Goal: Transaction & Acquisition: Book appointment/travel/reservation

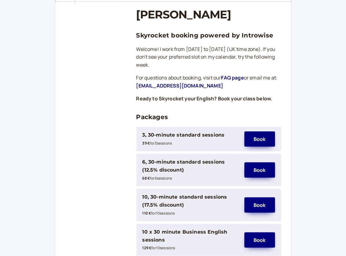
scroll to position [61, 0]
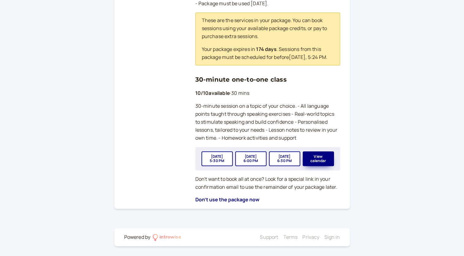
scroll to position [215, 0]
click at [316, 161] on button "View calendar" at bounding box center [318, 158] width 31 height 15
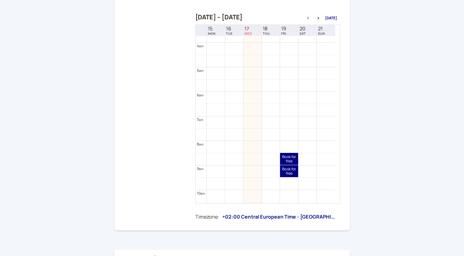
scroll to position [84, 0]
click at [320, 20] on button "button" at bounding box center [318, 18] width 7 height 4
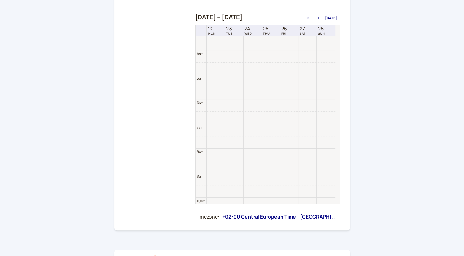
scroll to position [197, 0]
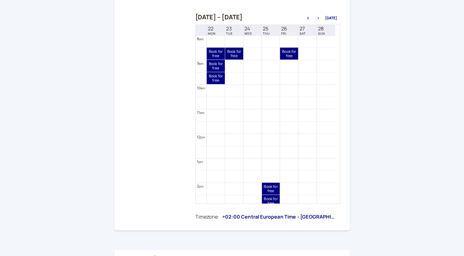
click at [319, 17] on icon "button" at bounding box center [318, 18] width 7 height 2
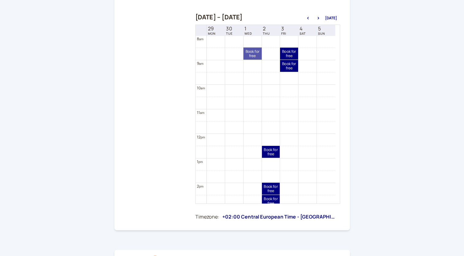
click at [250, 55] on link "Book for free free" at bounding box center [252, 54] width 18 height 12
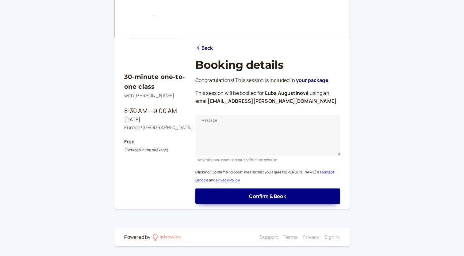
scroll to position [37, 0]
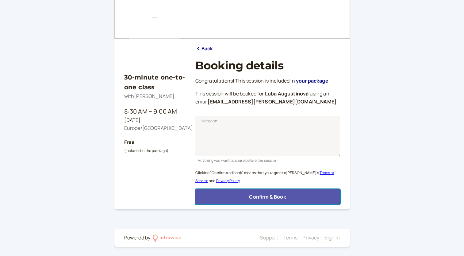
click at [246, 196] on button "Confirm & Book" at bounding box center [267, 196] width 145 height 15
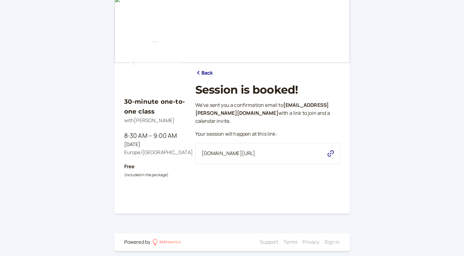
scroll to position [0, 0]
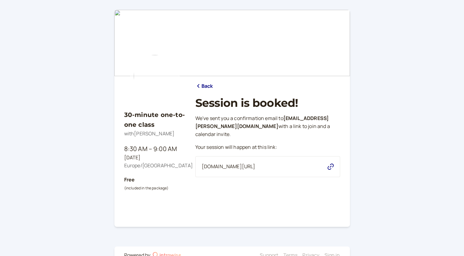
click at [201, 84] on link "Back" at bounding box center [204, 86] width 18 height 8
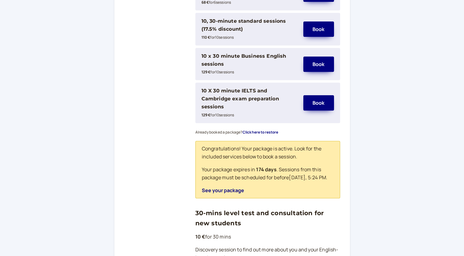
scroll to position [337, 0]
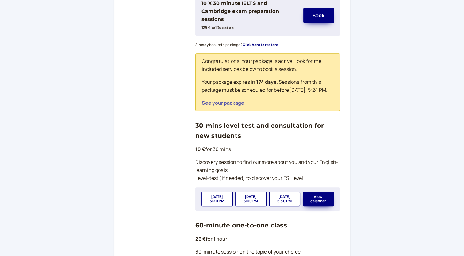
click at [221, 104] on button "See your package" at bounding box center [223, 103] width 42 height 6
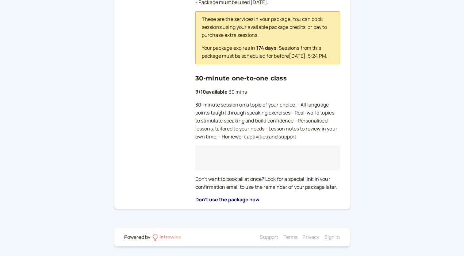
scroll to position [215, 0]
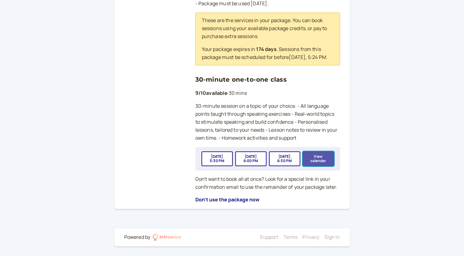
click at [323, 161] on button "View calendar" at bounding box center [318, 158] width 31 height 15
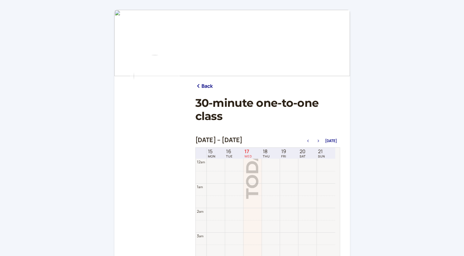
scroll to position [196, 0]
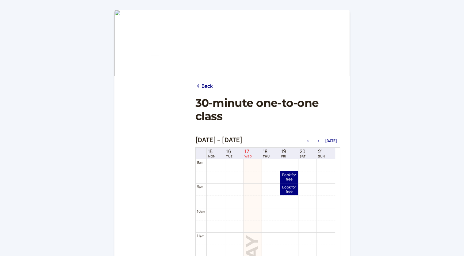
click at [319, 142] on icon "button" at bounding box center [318, 141] width 7 height 2
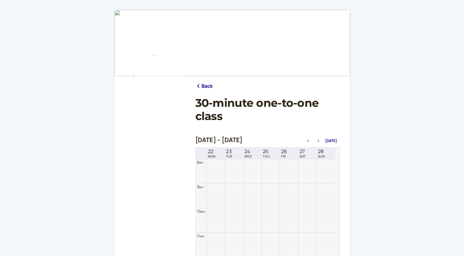
scroll to position [197, 0]
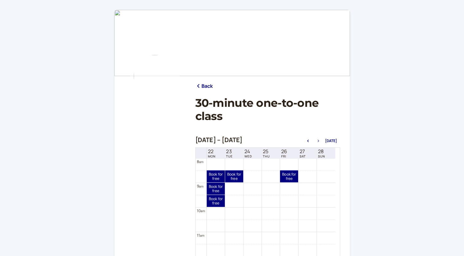
click at [319, 141] on icon "button" at bounding box center [318, 141] width 7 height 2
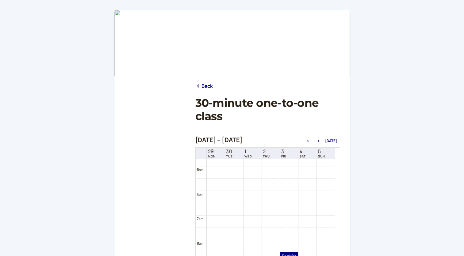
scroll to position [104, 0]
click at [319, 141] on icon "button" at bounding box center [318, 141] width 2 height 2
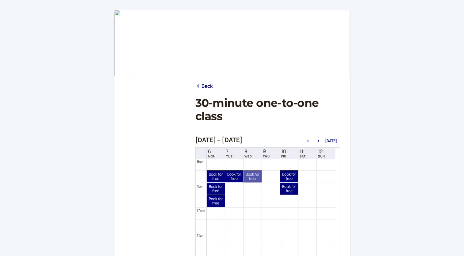
click at [254, 173] on link "Book for free free" at bounding box center [252, 176] width 18 height 12
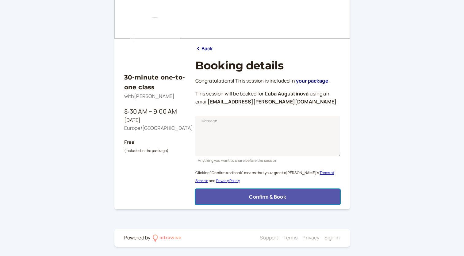
click at [261, 197] on span "Confirm & Book" at bounding box center [267, 196] width 37 height 7
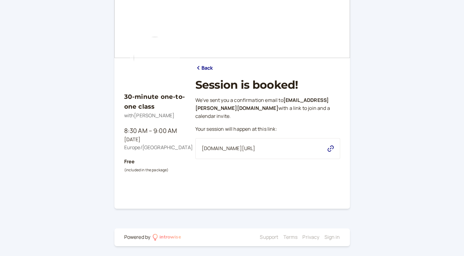
scroll to position [18, 0]
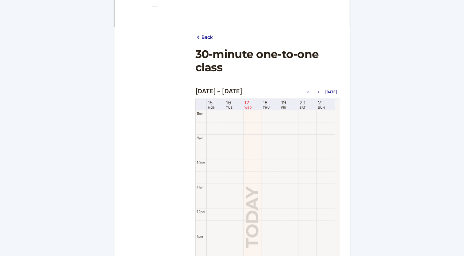
scroll to position [144, 0]
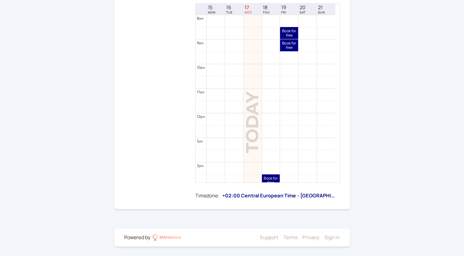
scroll to position [215, 0]
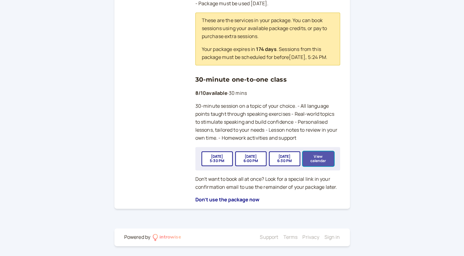
click at [328, 159] on button "View calendar" at bounding box center [318, 158] width 31 height 15
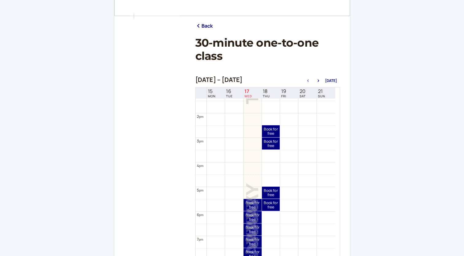
scroll to position [61, 0]
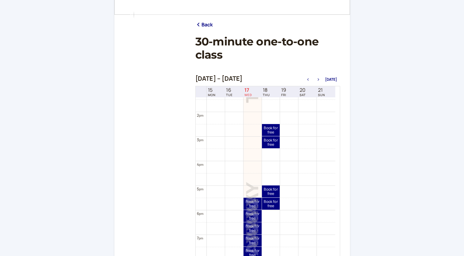
click at [319, 81] on button "button" at bounding box center [318, 79] width 7 height 4
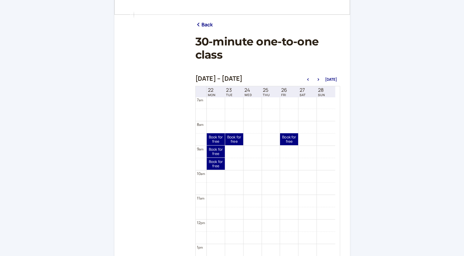
scroll to position [166, 0]
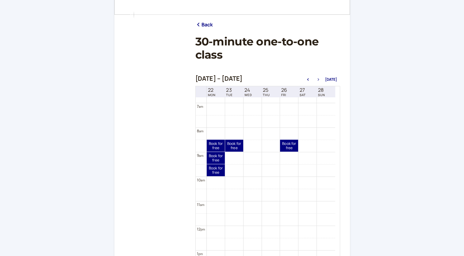
click at [320, 79] on icon "button" at bounding box center [318, 79] width 7 height 2
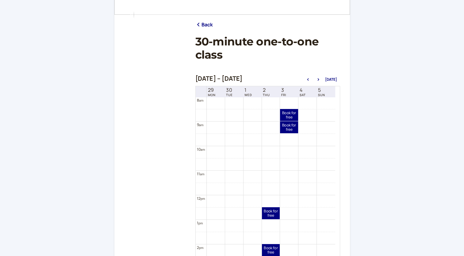
scroll to position [258, 0]
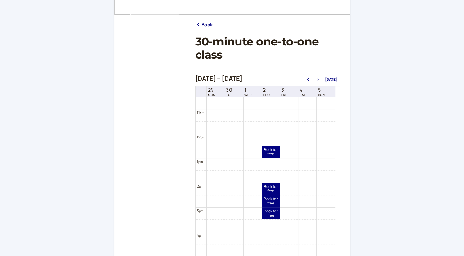
click at [321, 79] on icon "button" at bounding box center [318, 79] width 7 height 2
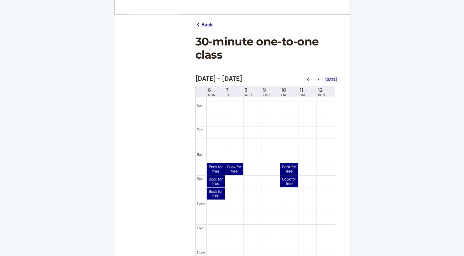
scroll to position [136, 0]
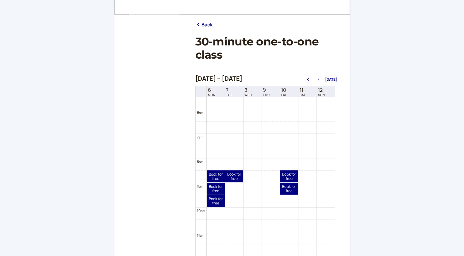
click at [319, 79] on icon "button" at bounding box center [318, 79] width 2 height 2
